Goal: Check status: Check status

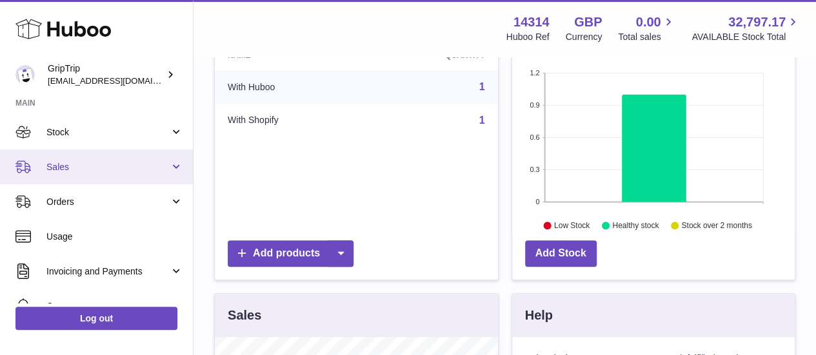
scroll to position [129, 0]
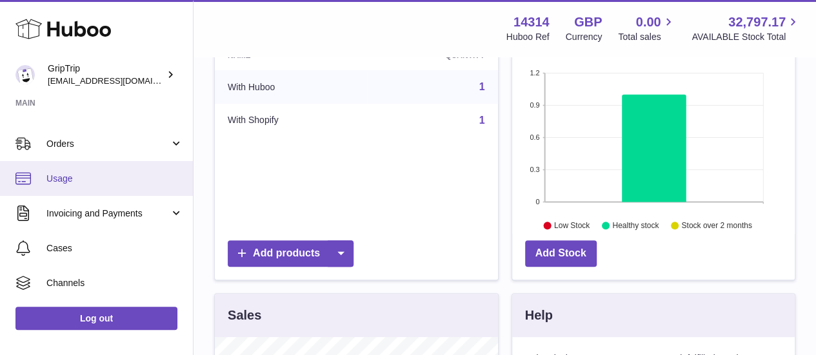
click at [87, 175] on span "Usage" at bounding box center [114, 179] width 137 height 12
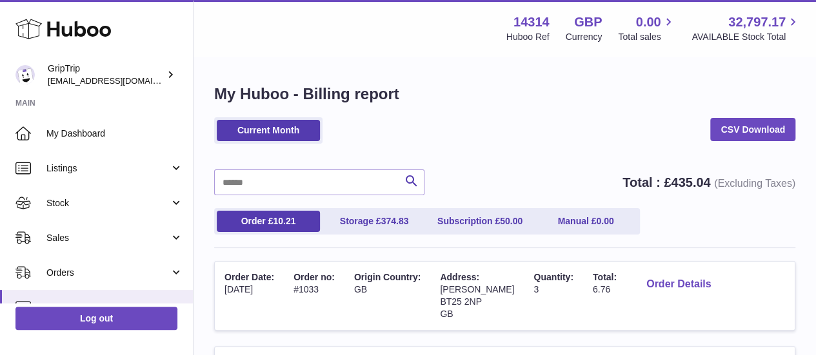
click at [656, 278] on button "Order Details" at bounding box center [678, 284] width 85 height 26
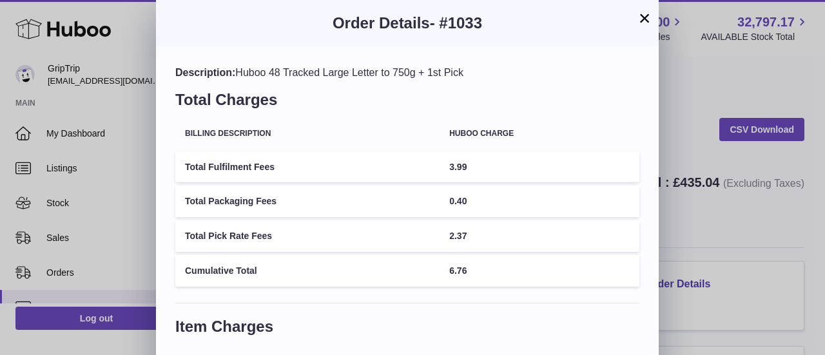
click at [641, 21] on button "×" at bounding box center [644, 17] width 15 height 15
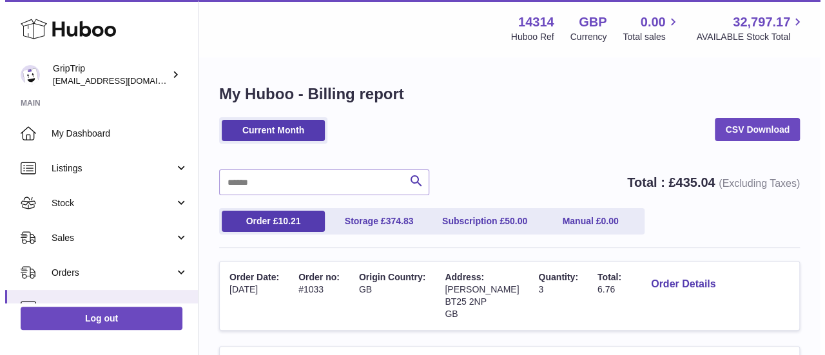
scroll to position [64, 0]
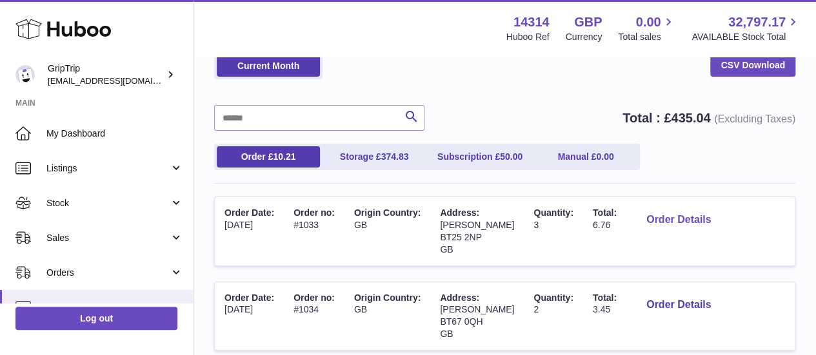
click at [638, 224] on button "Order Details" at bounding box center [678, 220] width 85 height 26
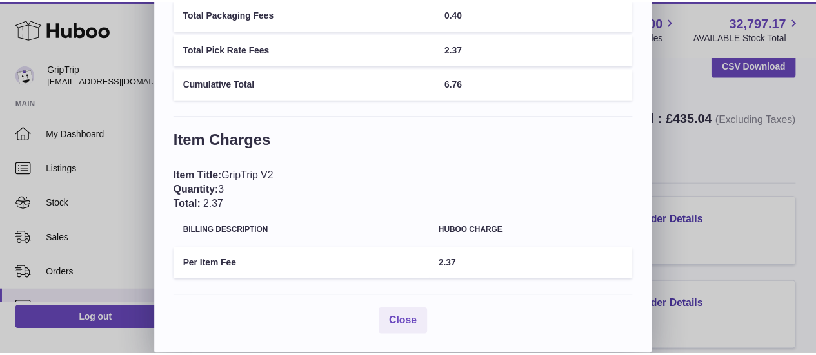
scroll to position [0, 0]
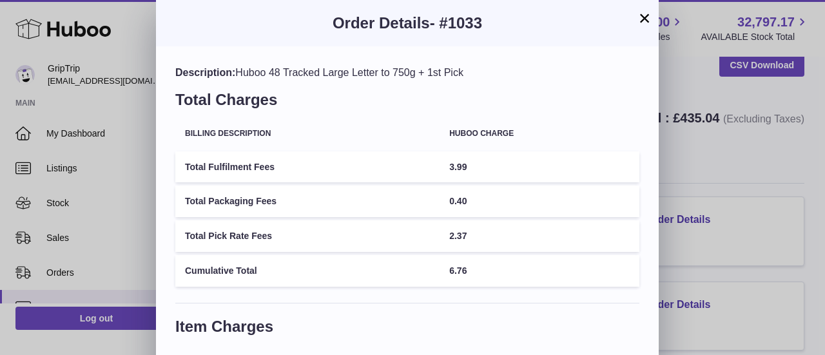
click at [645, 19] on button "×" at bounding box center [644, 17] width 15 height 15
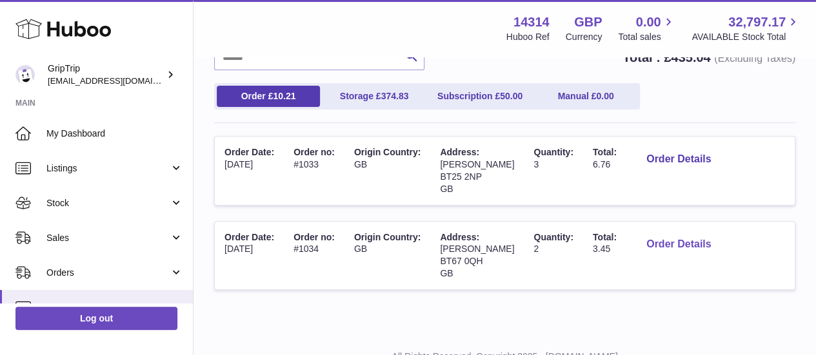
scroll to position [175, 0]
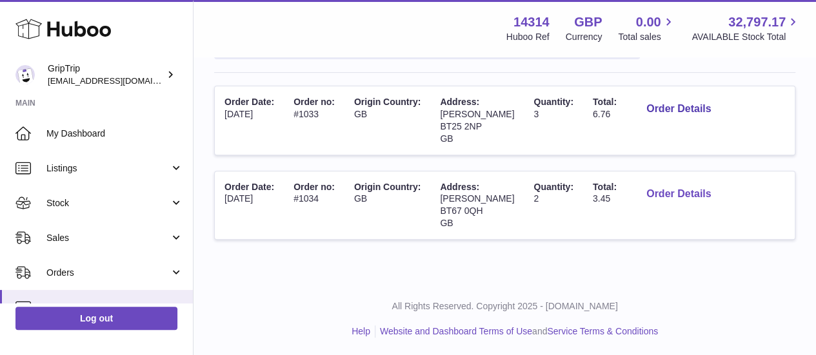
click at [666, 194] on button "Order Details" at bounding box center [678, 194] width 85 height 26
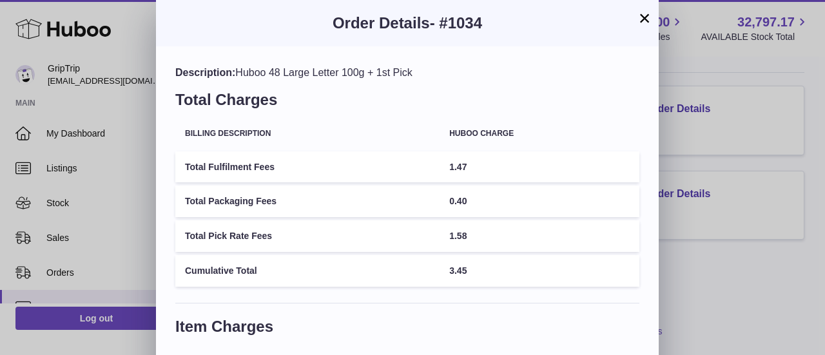
click at [647, 23] on button "×" at bounding box center [644, 17] width 15 height 15
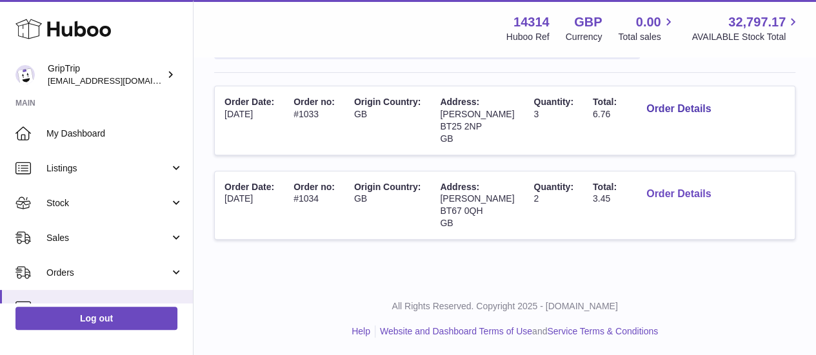
click at [663, 192] on button "Order Details" at bounding box center [678, 194] width 85 height 26
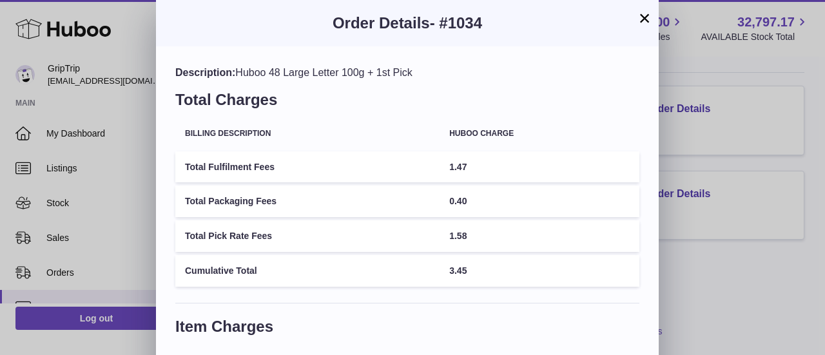
click at [640, 19] on button "×" at bounding box center [644, 17] width 15 height 15
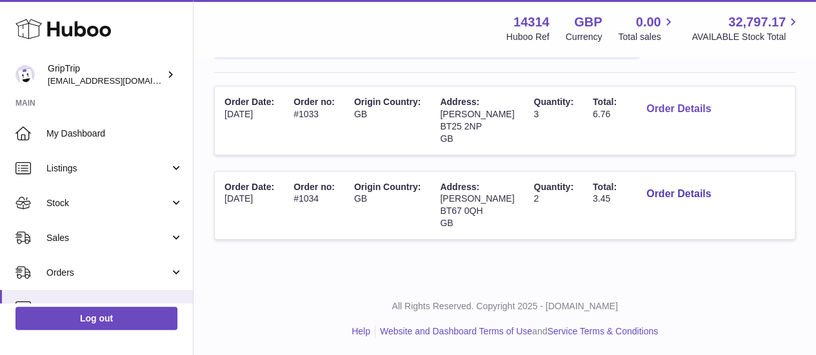
click at [657, 106] on button "Order Details" at bounding box center [678, 109] width 85 height 26
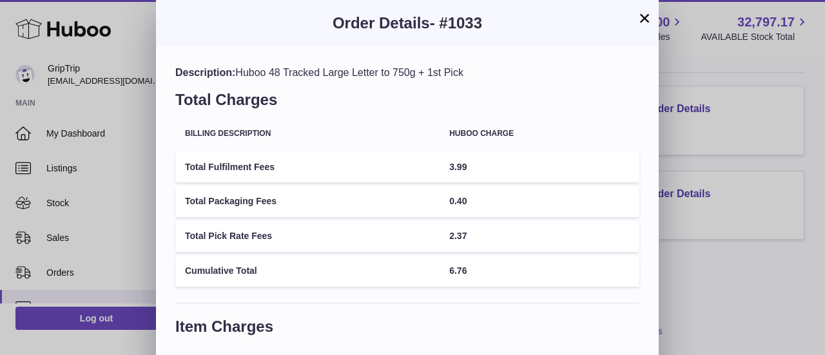
click at [642, 17] on button "×" at bounding box center [644, 17] width 15 height 15
